Goal: Task Accomplishment & Management: Use online tool/utility

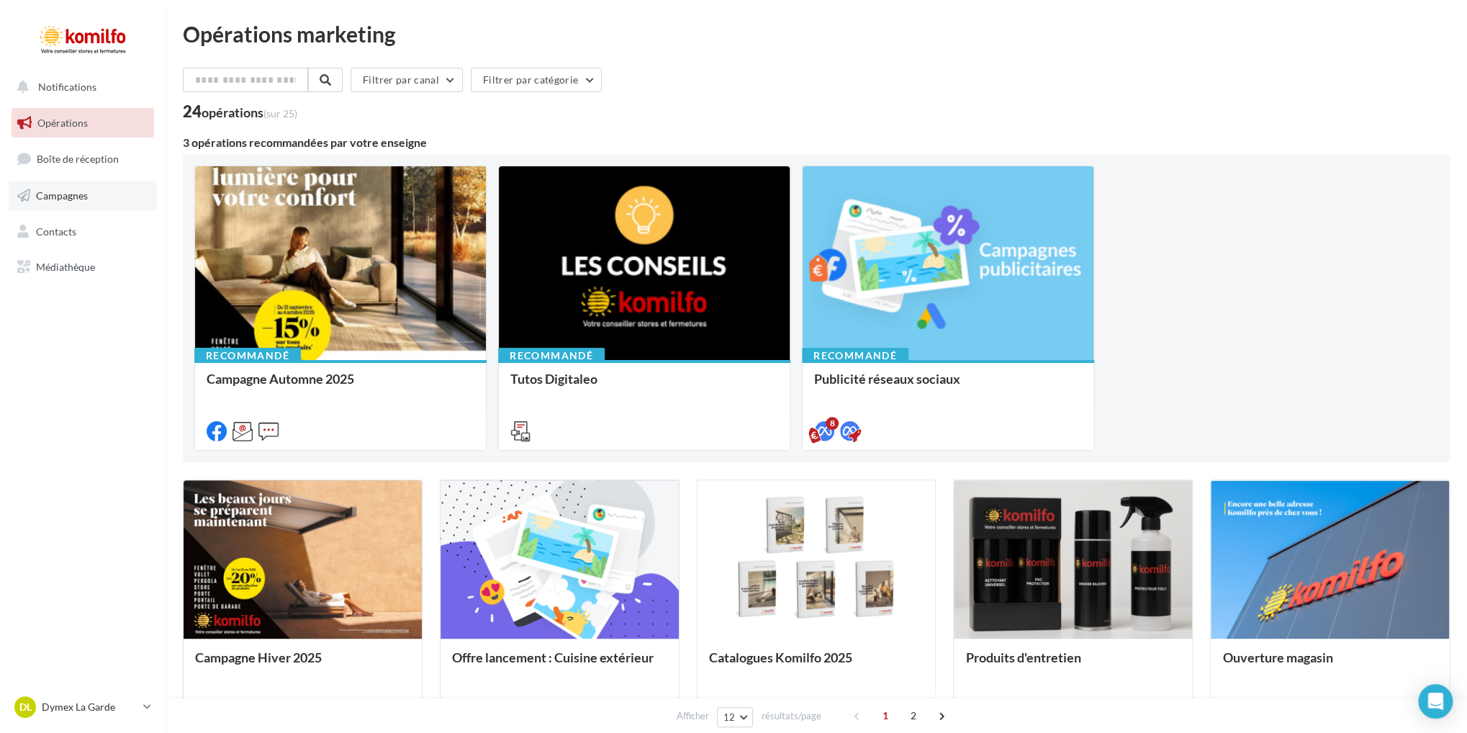
click at [96, 194] on link "Campagnes" at bounding box center [83, 196] width 148 height 30
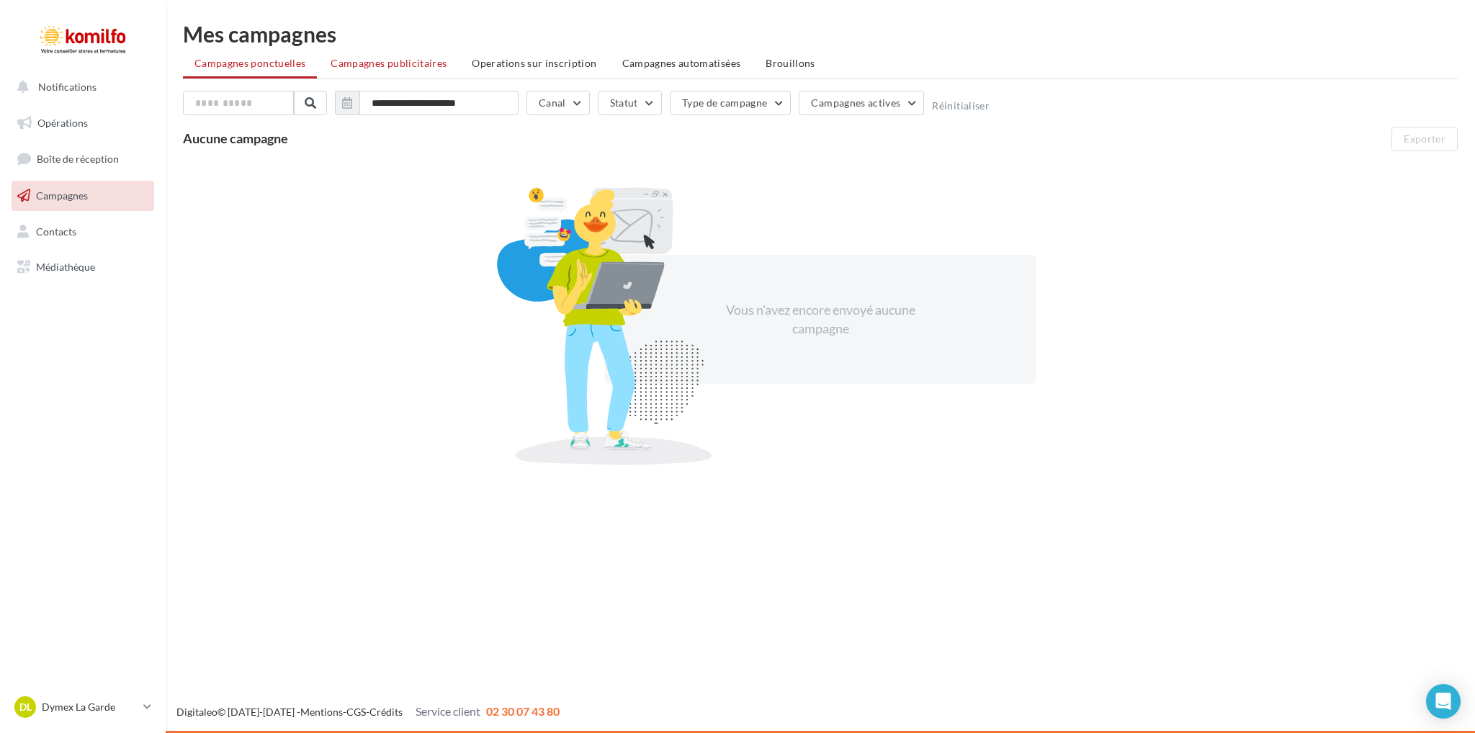
click at [429, 63] on span "Campagnes publicitaires" at bounding box center [389, 63] width 116 height 12
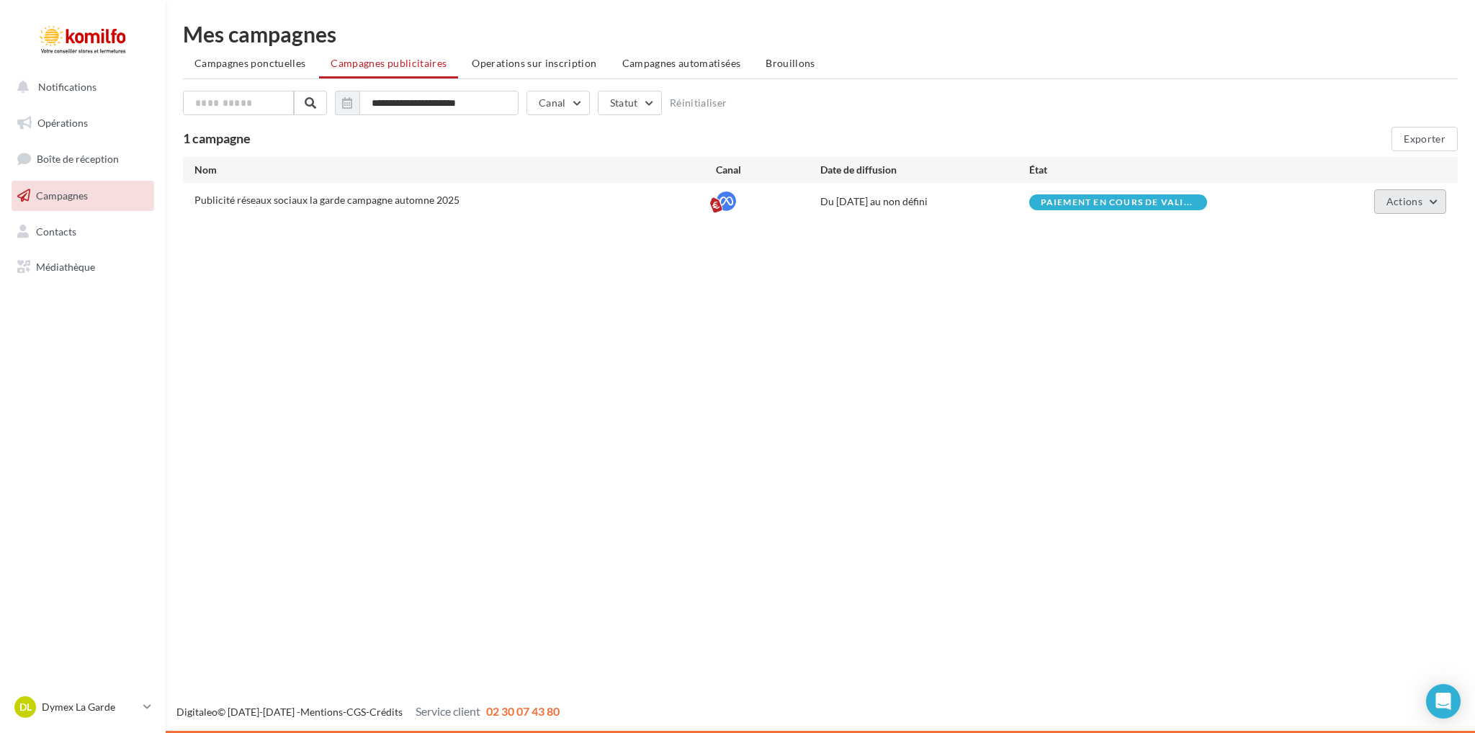
click at [1429, 199] on button "Actions" at bounding box center [1410, 201] width 72 height 24
click at [1346, 242] on button "Éditer" at bounding box center [1374, 235] width 144 height 37
